Goal: Task Accomplishment & Management: Complete application form

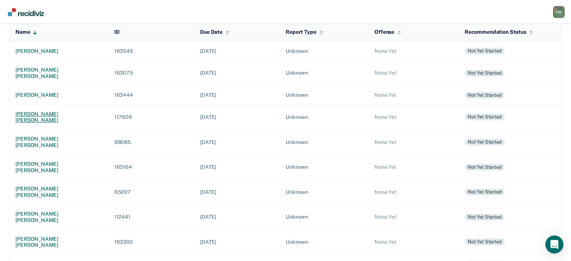
scroll to position [117, 0]
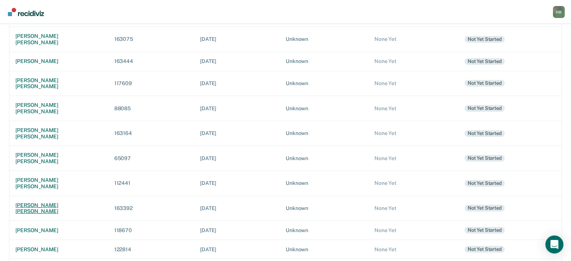
click at [57, 202] on div "[PERSON_NAME] [PERSON_NAME]" at bounding box center [58, 208] width 87 height 13
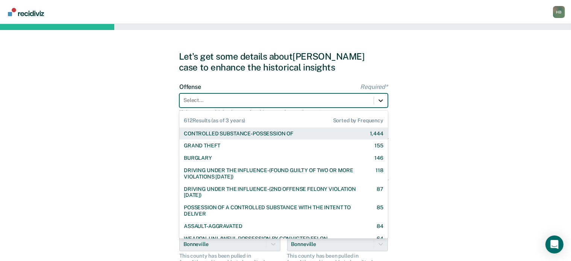
click at [383, 101] on icon at bounding box center [381, 101] width 8 height 8
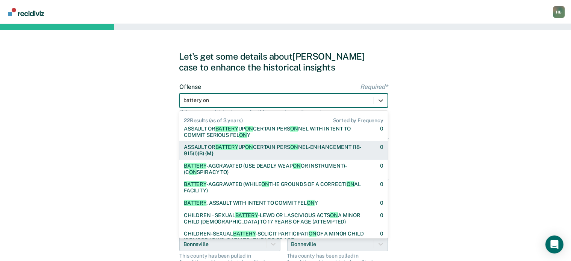
scroll to position [248, 0]
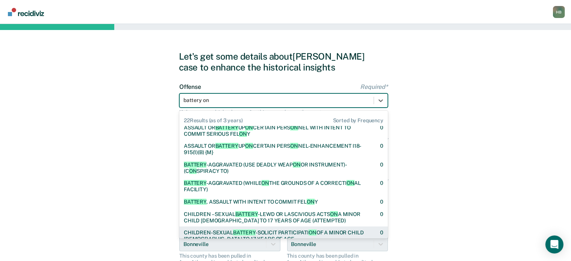
type input "battery on"
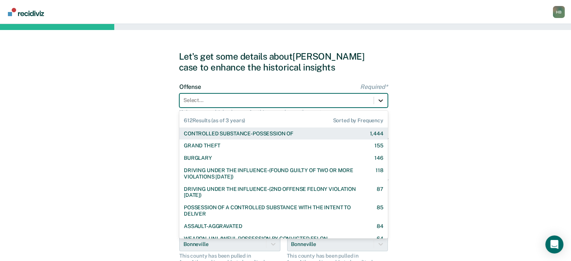
click at [383, 101] on icon at bounding box center [381, 101] width 8 height 8
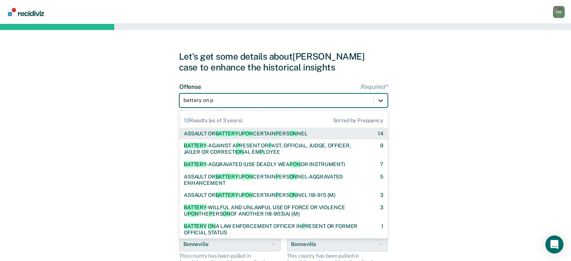
type input "battery on"
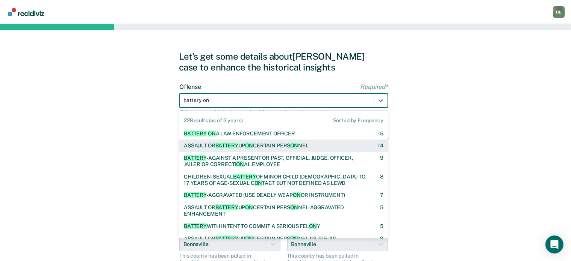
click at [290, 149] on div "ASSAULT OR BATTERY UP ON CERTAIN PERS ON NEL" at bounding box center [246, 146] width 125 height 6
checkbox input "true"
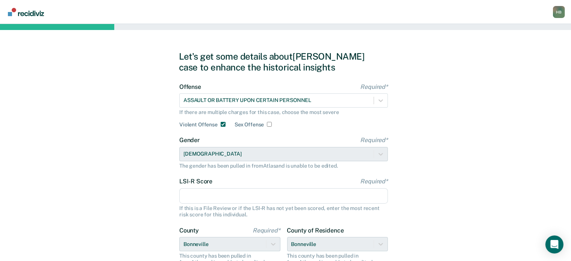
click at [235, 205] on div "If this is a File Review or if the LSI-R has not yet been scored, enter the mos…" at bounding box center [283, 211] width 208 height 13
click at [234, 193] on input "LSI-R Score Required*" at bounding box center [283, 197] width 208 height 16
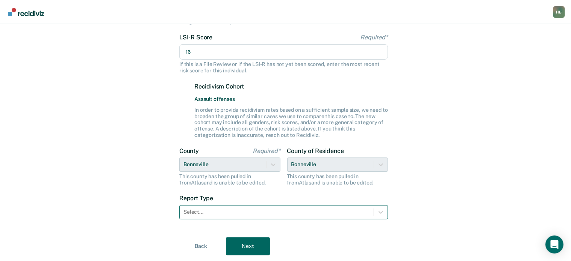
type input "16"
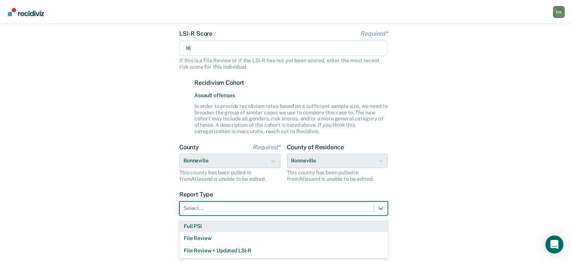
click at [213, 215] on div "Select..." at bounding box center [283, 209] width 208 height 14
click at [202, 228] on div "Full PSI" at bounding box center [283, 226] width 208 height 12
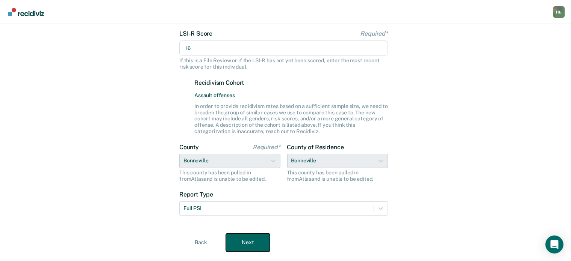
click at [237, 237] on button "Next" at bounding box center [248, 243] width 44 height 18
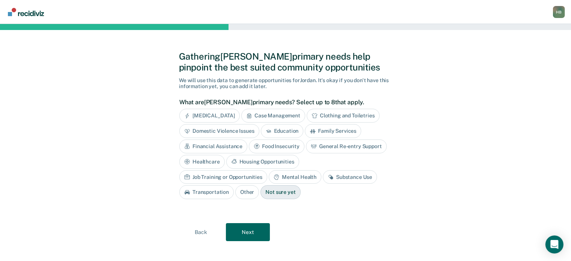
click at [226, 115] on div "[MEDICAL_DATA]" at bounding box center [209, 116] width 60 height 14
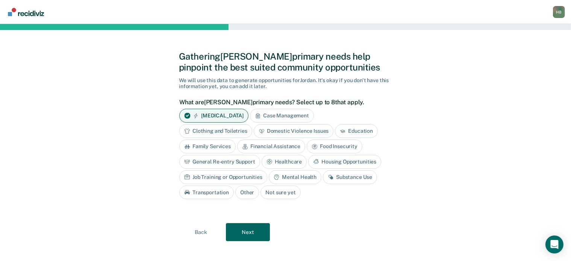
click at [349, 178] on div "Substance Use" at bounding box center [350, 178] width 54 height 14
click at [252, 231] on button "Next" at bounding box center [248, 233] width 44 height 18
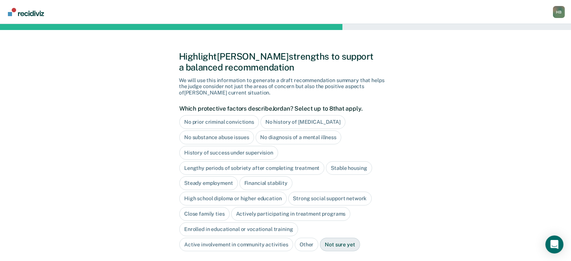
click at [284, 134] on div "No diagnosis of a mental illness" at bounding box center [298, 138] width 86 height 14
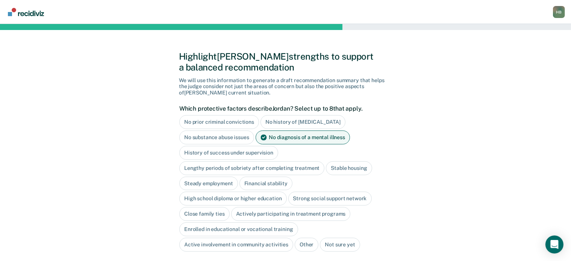
click at [242, 151] on div "History of success under supervision" at bounding box center [228, 153] width 99 height 14
click at [245, 168] on div "Lengthy periods of sobriety after completing treatment" at bounding box center [251, 169] width 145 height 14
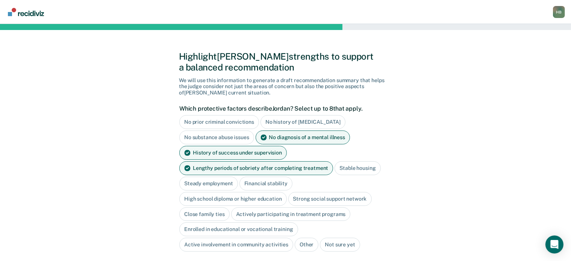
click at [294, 167] on div "Lengthy periods of sobriety after completing treatment" at bounding box center [256, 169] width 154 height 14
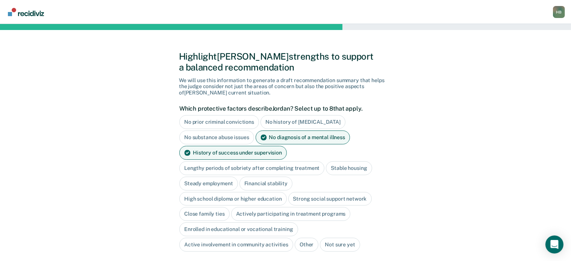
click at [334, 166] on div "Stable housing" at bounding box center [349, 169] width 46 height 14
click at [225, 185] on div "Steady employment" at bounding box center [208, 184] width 59 height 14
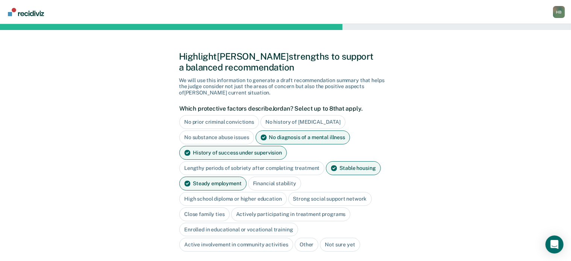
click at [257, 182] on div "Financial stability" at bounding box center [274, 184] width 53 height 14
click at [211, 219] on div "Close family ties" at bounding box center [204, 215] width 50 height 14
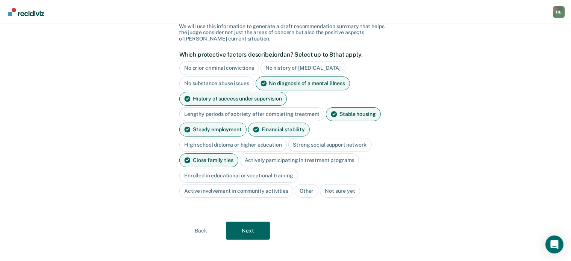
scroll to position [59, 0]
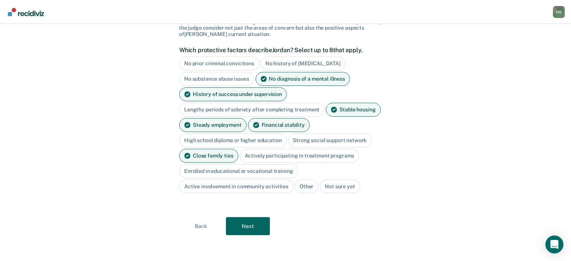
click at [209, 151] on div "Close family ties" at bounding box center [208, 156] width 59 height 14
click at [242, 225] on button "Next" at bounding box center [248, 226] width 44 height 18
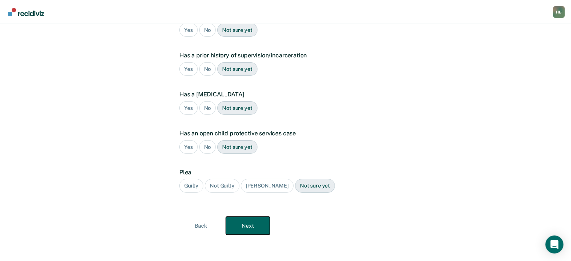
scroll to position [0, 0]
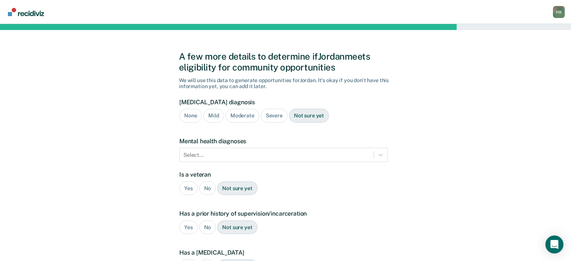
click at [211, 111] on div "Mild" at bounding box center [213, 116] width 20 height 14
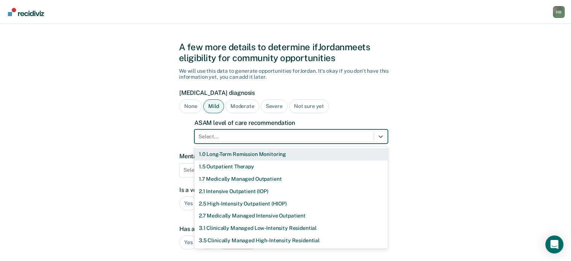
scroll to position [11, 0]
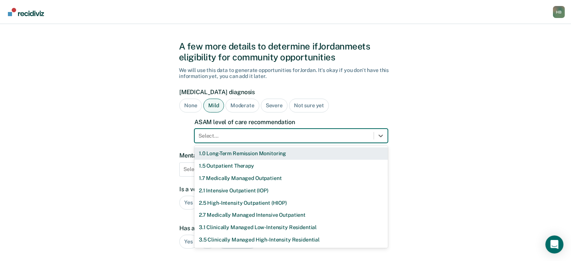
click at [220, 145] on form "[MEDICAL_DATA] diagnosis None Mild Moderate Severe Not sure yet ASAM level of c…" at bounding box center [283, 235] width 208 height 292
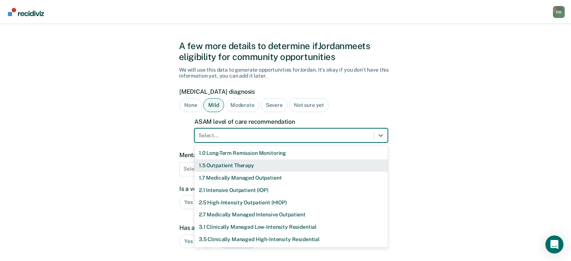
click at [223, 166] on div "1.5 Outpatient Therapy" at bounding box center [290, 166] width 193 height 12
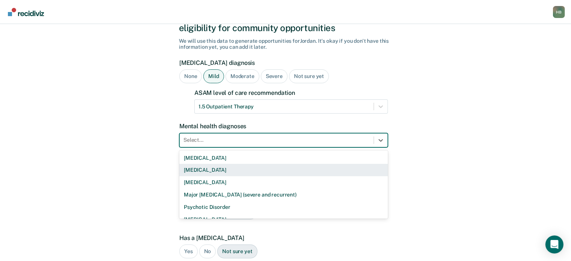
scroll to position [44, 0]
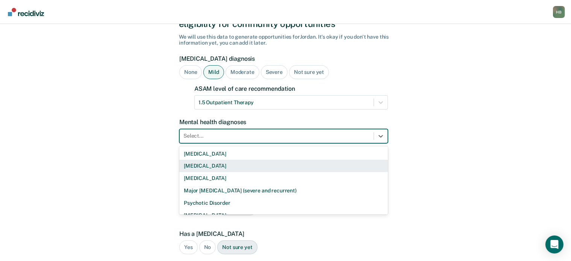
click at [222, 143] on div "9 results available. Use Up and Down to choose options, press Enter to select t…" at bounding box center [283, 136] width 208 height 14
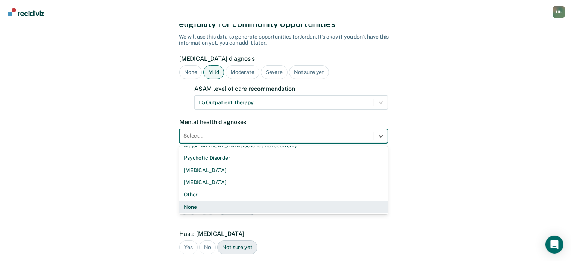
click at [192, 211] on div "None" at bounding box center [283, 207] width 208 height 12
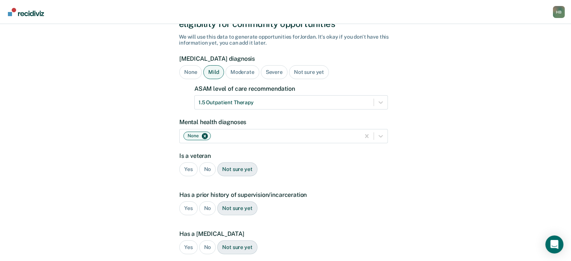
click at [208, 165] on div "No" at bounding box center [207, 170] width 17 height 14
click at [186, 207] on div "Yes" at bounding box center [188, 209] width 18 height 14
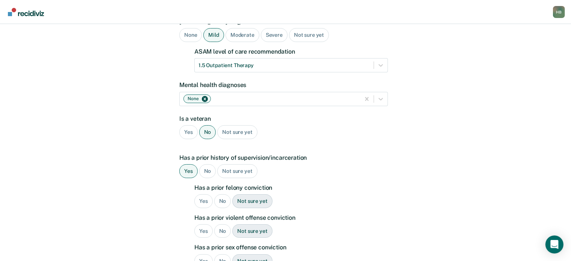
scroll to position [81, 0]
click at [219, 200] on div "No" at bounding box center [222, 201] width 17 height 14
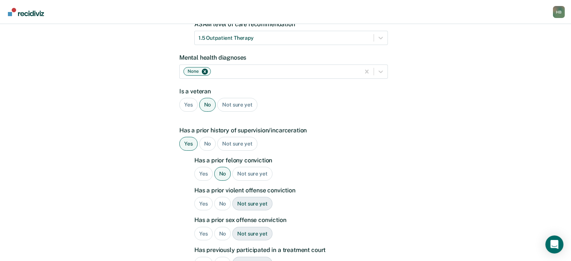
click at [205, 200] on div "Yes" at bounding box center [203, 204] width 18 height 14
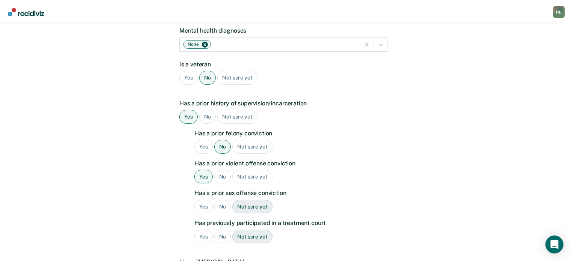
scroll to position [135, 0]
click at [217, 204] on div "No" at bounding box center [222, 207] width 17 height 14
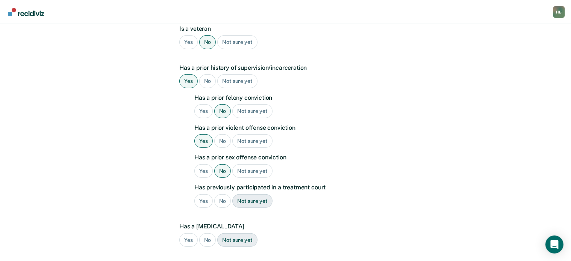
scroll to position [171, 0]
click at [199, 201] on div "Yes" at bounding box center [203, 201] width 18 height 14
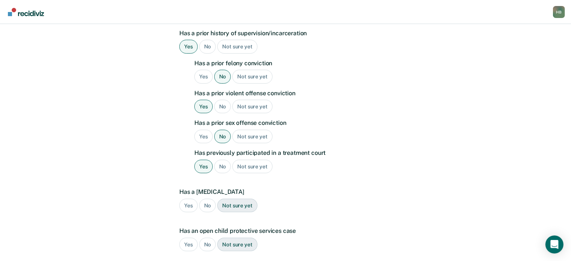
scroll to position [207, 0]
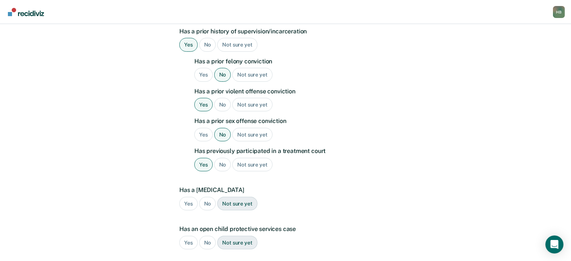
click at [205, 201] on div "No" at bounding box center [207, 204] width 17 height 14
click at [205, 246] on div "No" at bounding box center [207, 243] width 17 height 14
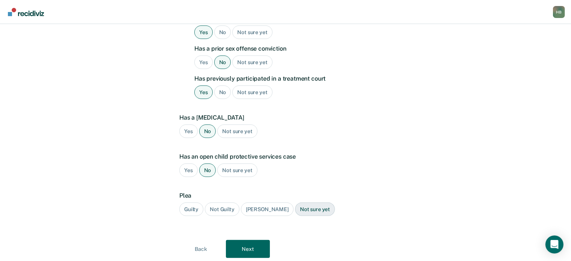
scroll to position [281, 0]
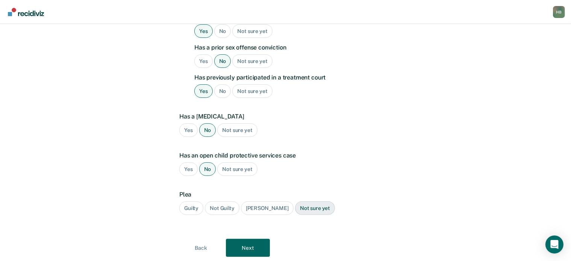
click at [196, 208] on div "Guilty" at bounding box center [191, 209] width 24 height 14
click at [249, 244] on button "Next" at bounding box center [248, 248] width 44 height 18
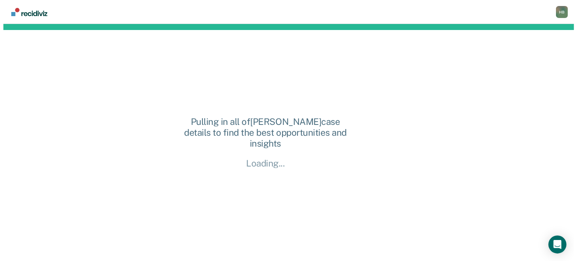
scroll to position [0, 0]
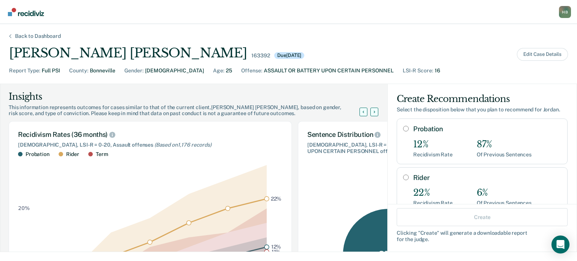
click at [403, 129] on input "Probation" at bounding box center [406, 129] width 6 height 6
radio input "true"
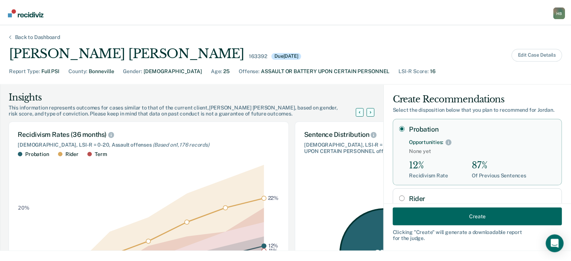
scroll to position [119, 0]
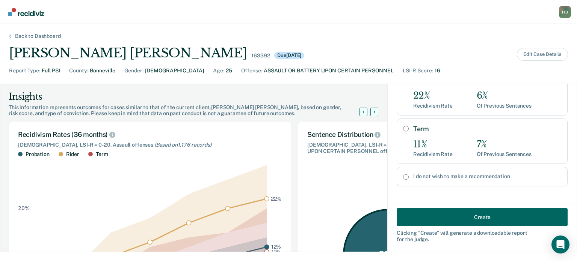
click at [457, 227] on div "Create Clicking " Create " will generate a downloadable report for the judge." at bounding box center [482, 228] width 189 height 48
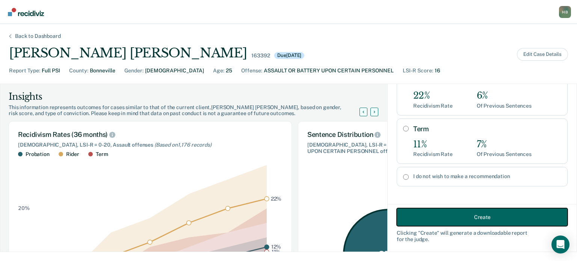
click at [458, 214] on button "Create" at bounding box center [482, 217] width 171 height 18
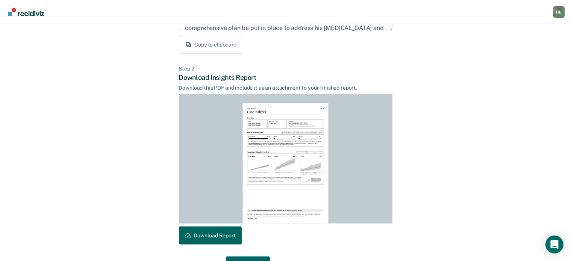
scroll to position [167, 0]
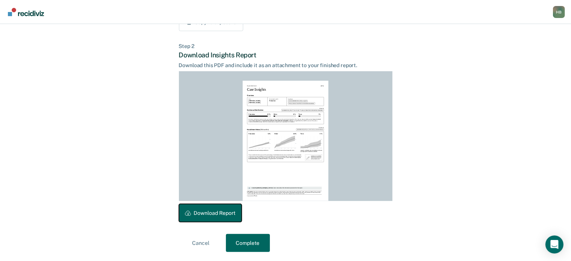
click at [228, 213] on button "Download Report" at bounding box center [210, 213] width 63 height 18
click at [242, 245] on button "Complete" at bounding box center [248, 243] width 44 height 18
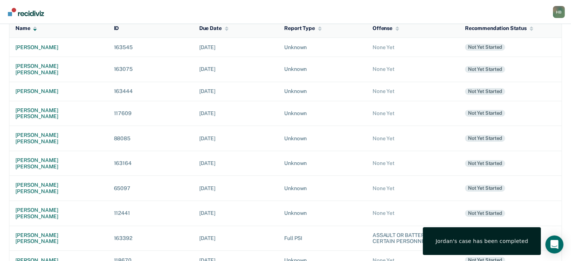
scroll to position [123, 0]
